Goal: Transaction & Acquisition: Purchase product/service

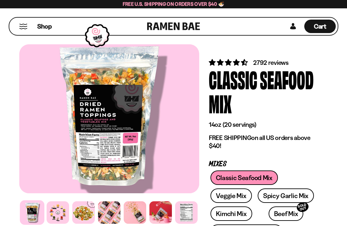
click at [23, 28] on button "Mobile Menu Trigger" at bounding box center [23, 26] width 9 height 5
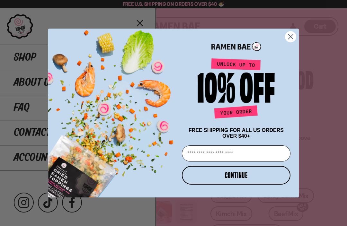
click at [291, 37] on icon "Close dialog" at bounding box center [291, 36] width 4 height 4
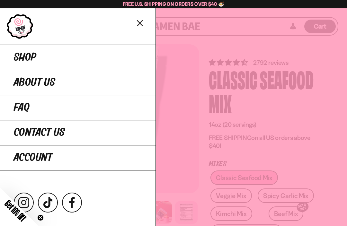
click at [28, 57] on span "Shop" at bounding box center [25, 58] width 22 height 12
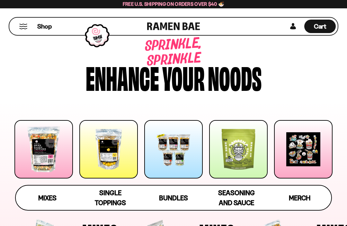
click at [238, 197] on span "Seasoning and Sauce" at bounding box center [236, 198] width 37 height 18
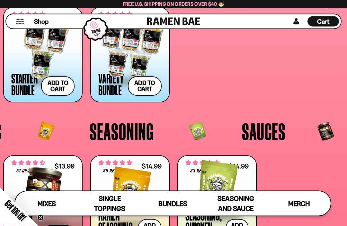
scroll to position [1055, 0]
click at [261, 136] on span "Sauces" at bounding box center [264, 132] width 44 height 24
click at [263, 134] on span "Sauces" at bounding box center [264, 132] width 44 height 24
click at [123, 134] on span "Seasoning" at bounding box center [122, 132] width 64 height 24
click at [124, 138] on span "Seasoning" at bounding box center [122, 132] width 64 height 24
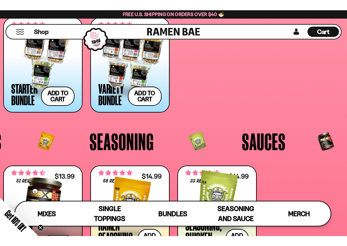
scroll to position [1170, 0]
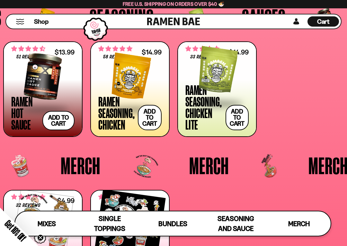
click at [115, 118] on span at bounding box center [129, 110] width 63 height 22
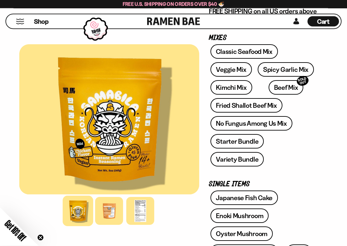
scroll to position [152, 0]
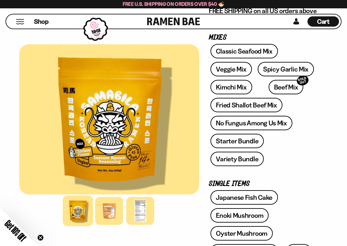
click at [138, 214] on div at bounding box center [140, 211] width 28 height 28
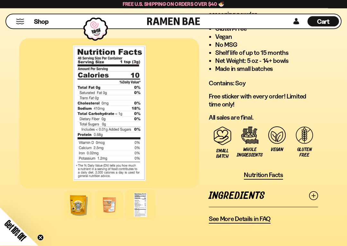
scroll to position [606, 0]
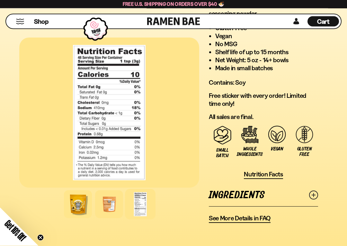
click at [248, 221] on span "See More Details in FAQ" at bounding box center [240, 219] width 62 height 8
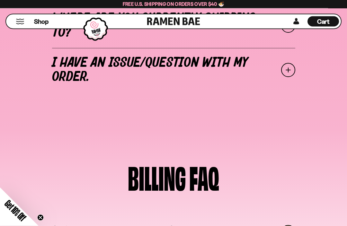
scroll to position [348, 0]
